Goal: Information Seeking & Learning: Find contact information

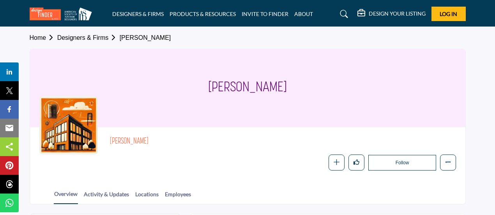
click at [228, 180] on div "Overview Activity & Updates Locations Employees" at bounding box center [258, 192] width 416 height 24
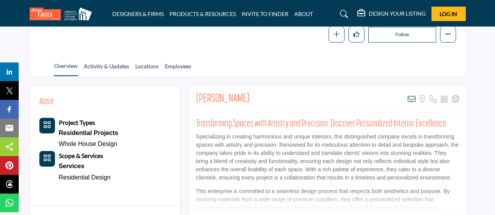
scroll to position [122, 0]
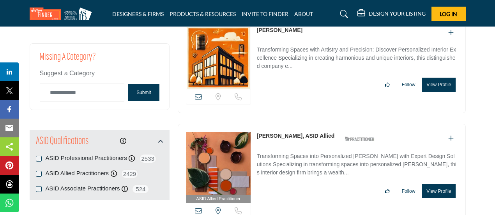
scroll to position [771, 0]
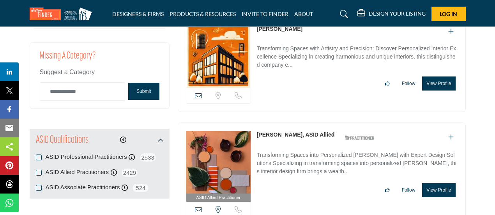
click at [271, 131] on link "Zoe Miller, ASID Allied" at bounding box center [296, 134] width 78 height 6
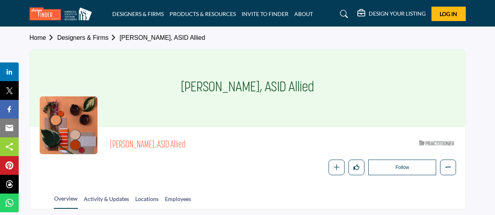
scroll to position [130, 0]
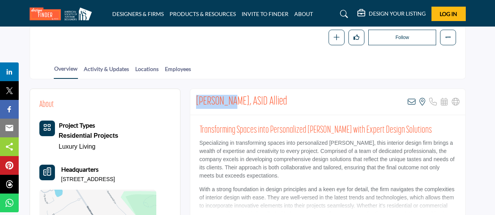
drag, startPoint x: 196, startPoint y: 101, endPoint x: 225, endPoint y: 101, distance: 28.8
click at [225, 101] on h2 "[PERSON_NAME], ASID Allied" at bounding box center [241, 102] width 91 height 14
copy h2 "Zoe Miller"
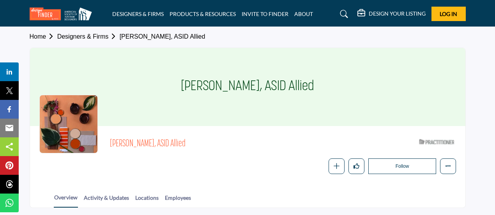
scroll to position [0, 0]
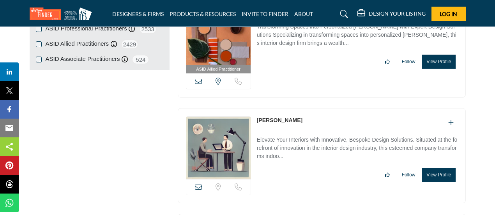
scroll to position [900, 0]
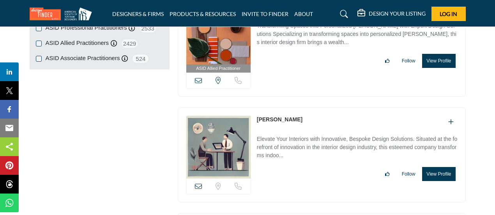
click at [273, 116] on link "Zoe Deaton" at bounding box center [280, 119] width 46 height 6
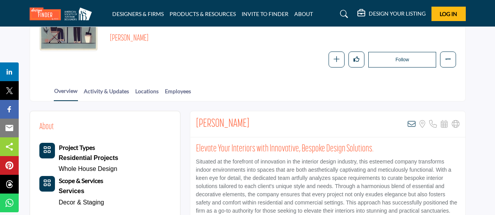
scroll to position [129, 0]
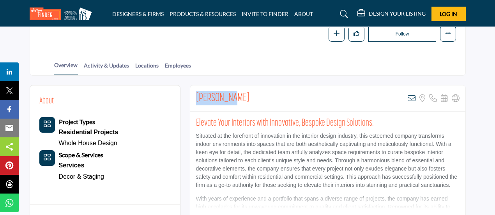
drag, startPoint x: 197, startPoint y: 97, endPoint x: 233, endPoint y: 95, distance: 35.9
click at [233, 95] on div "Zoe Deaton View email address of this listing Sorry, but we don't have a locati…" at bounding box center [327, 98] width 275 height 26
copy h2 "Zoe Deaton"
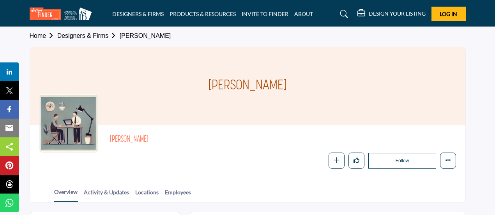
scroll to position [0, 0]
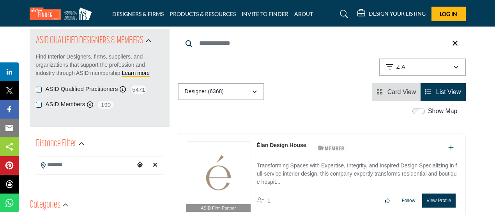
scroll to position [129, 0]
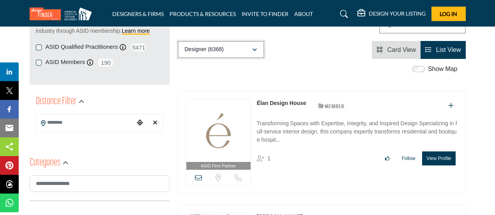
click at [240, 49] on div "Designer (6368)" at bounding box center [218, 49] width 67 height 9
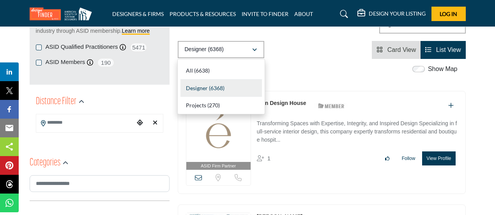
click at [80, 121] on input "Search Location" at bounding box center [85, 122] width 98 height 15
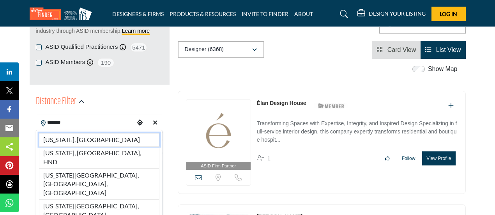
click at [65, 140] on li "Arizona, USA" at bounding box center [99, 139] width 120 height 13
type input "**********"
type input "***"
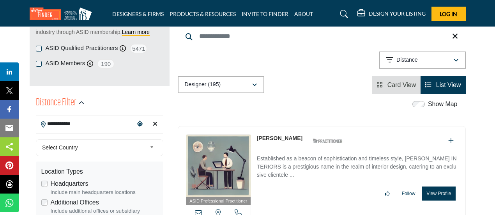
scroll to position [128, 0]
click at [420, 59] on div "Distance" at bounding box center [419, 59] width 67 height 9
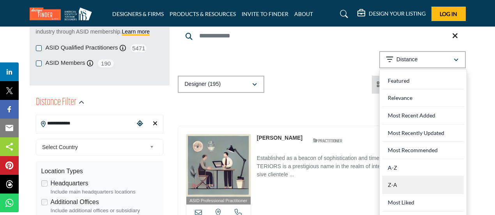
click at [406, 180] on div "Z-A" at bounding box center [422, 185] width 81 height 18
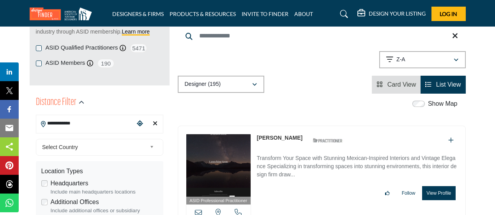
click at [277, 137] on link "[PERSON_NAME]" at bounding box center [280, 137] width 46 height 6
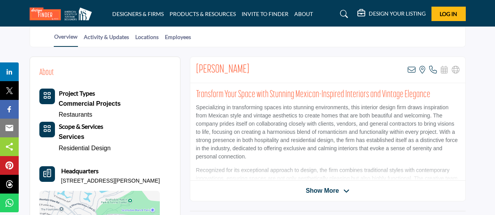
scroll to position [130, 0]
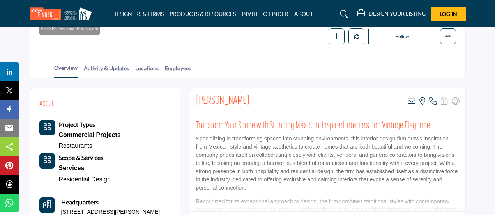
drag, startPoint x: 197, startPoint y: 98, endPoint x: 249, endPoint y: 100, distance: 51.5
click at [249, 100] on div "[PERSON_NAME] View email address of this listing View the location of this list…" at bounding box center [327, 101] width 275 height 26
copy h2 "[PERSON_NAME]"
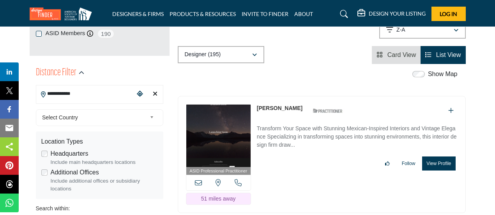
scroll to position [128, 0]
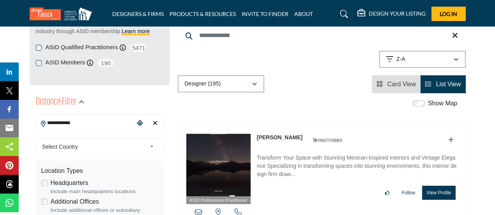
click at [281, 134] on link "[PERSON_NAME]" at bounding box center [280, 137] width 46 height 6
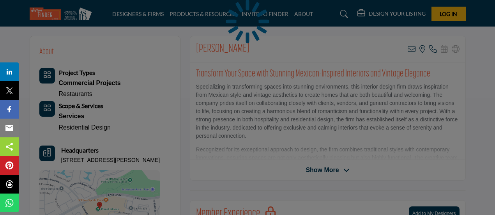
scroll to position [183, 0]
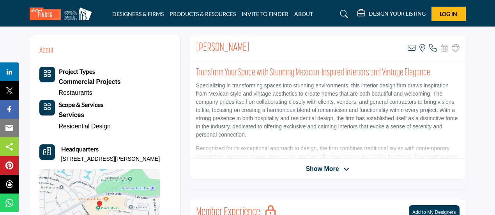
drag, startPoint x: 60, startPoint y: 159, endPoint x: 85, endPoint y: 166, distance: 25.5
click at [85, 163] on p "10105 E Via Linda Ste 103-125, 85258-5349, USA" at bounding box center [110, 159] width 99 height 8
copy p "10105 E Via Linda Ste 103-125, 85258-5349, USA"
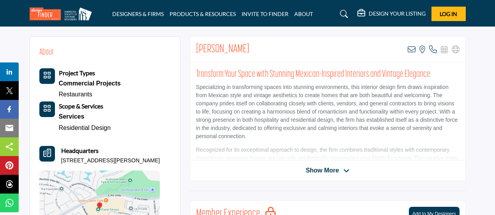
scroll to position [182, 0]
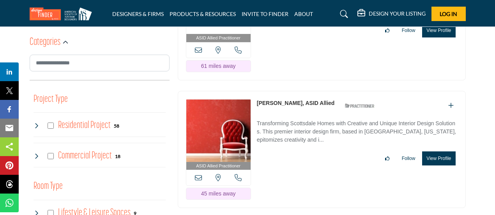
scroll to position [548, 0]
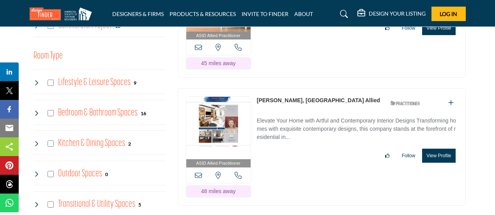
click at [281, 97] on link "[PERSON_NAME], [GEOGRAPHIC_DATA] Allied" at bounding box center [318, 100] width 123 height 6
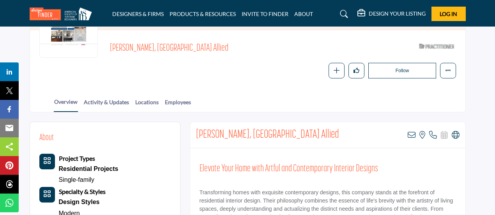
scroll to position [130, 0]
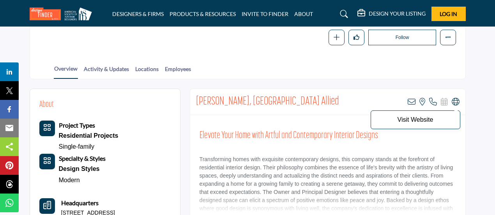
click at [455, 102] on icon at bounding box center [456, 102] width 8 height 8
